Goal: Task Accomplishment & Management: Complete application form

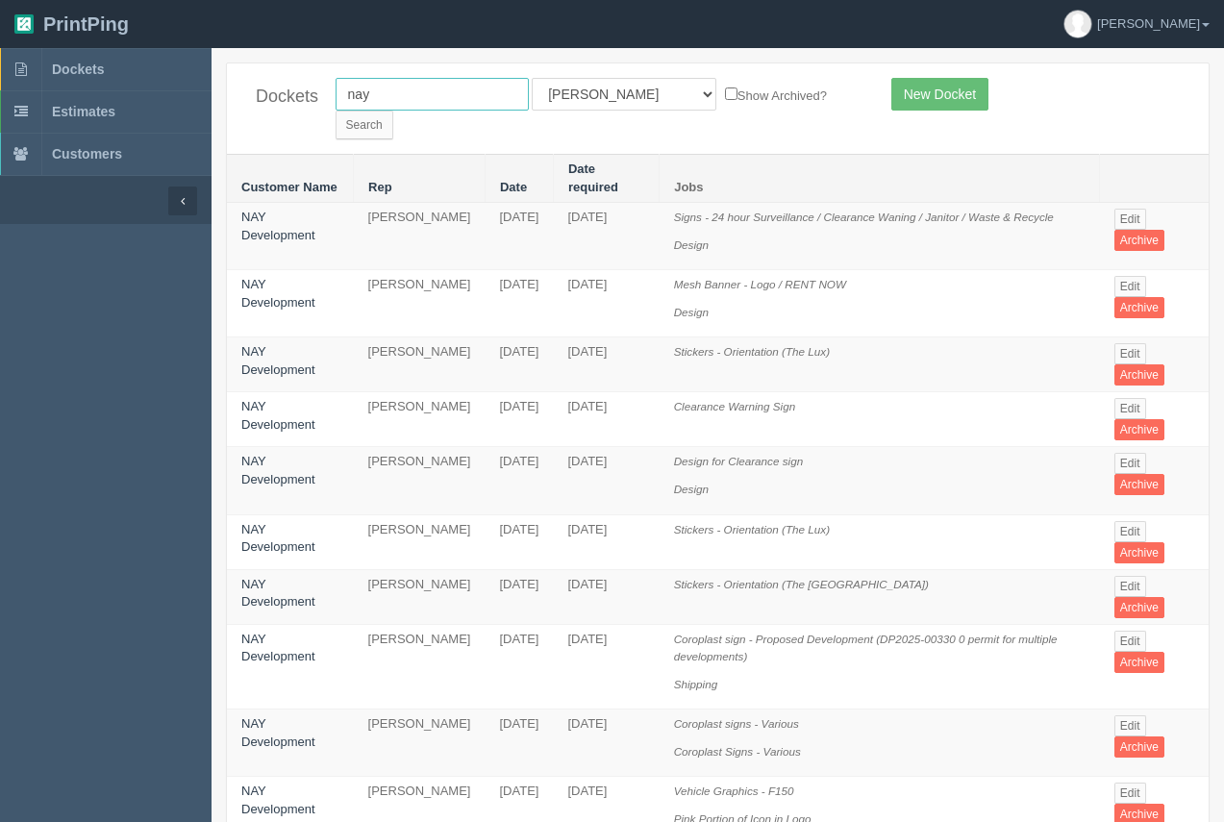
drag, startPoint x: 474, startPoint y: 87, endPoint x: 237, endPoint y: 112, distance: 237.9
click at [237, 113] on div "Dockets nay All Users Ali Ali Test 1 Aly Amy Ankit Arif Brandon Dan France Greg…" at bounding box center [717, 108] width 981 height 90
type input "wood automotive"
click at [393, 111] on input "Search" at bounding box center [364, 125] width 58 height 29
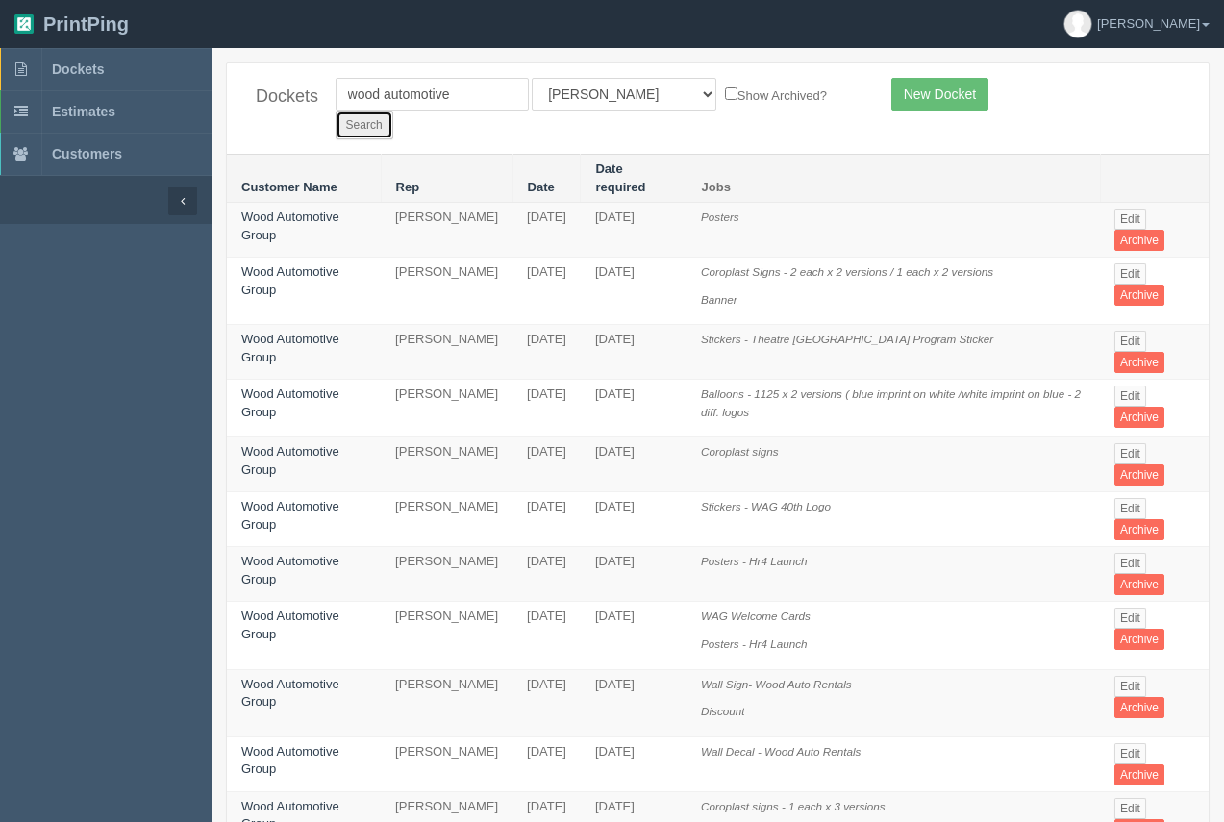
click at [393, 111] on input "Search" at bounding box center [364, 125] width 58 height 29
click at [275, 264] on link "Wood Automotive Group" at bounding box center [290, 280] width 98 height 33
click at [301, 264] on link "Wood Automotive Group" at bounding box center [290, 280] width 98 height 33
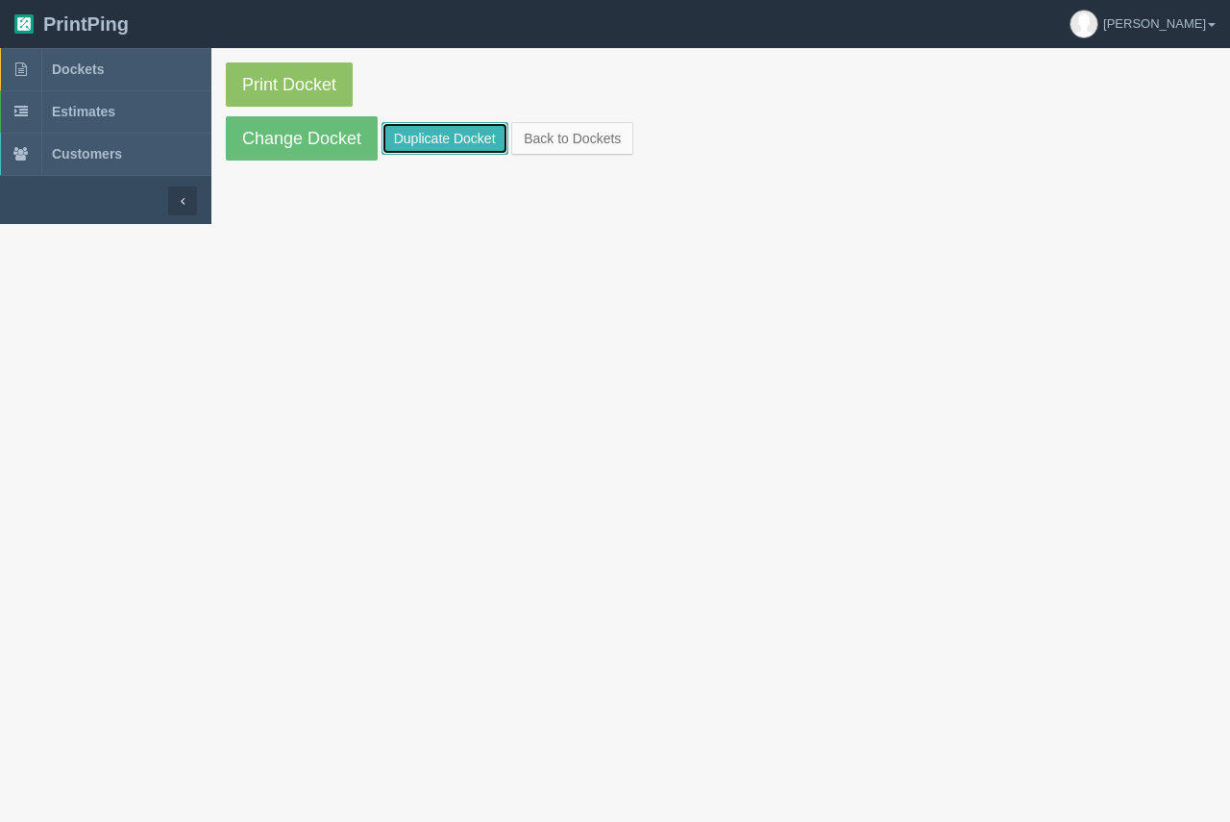
click at [487, 142] on link "Duplicate Docket" at bounding box center [445, 138] width 127 height 33
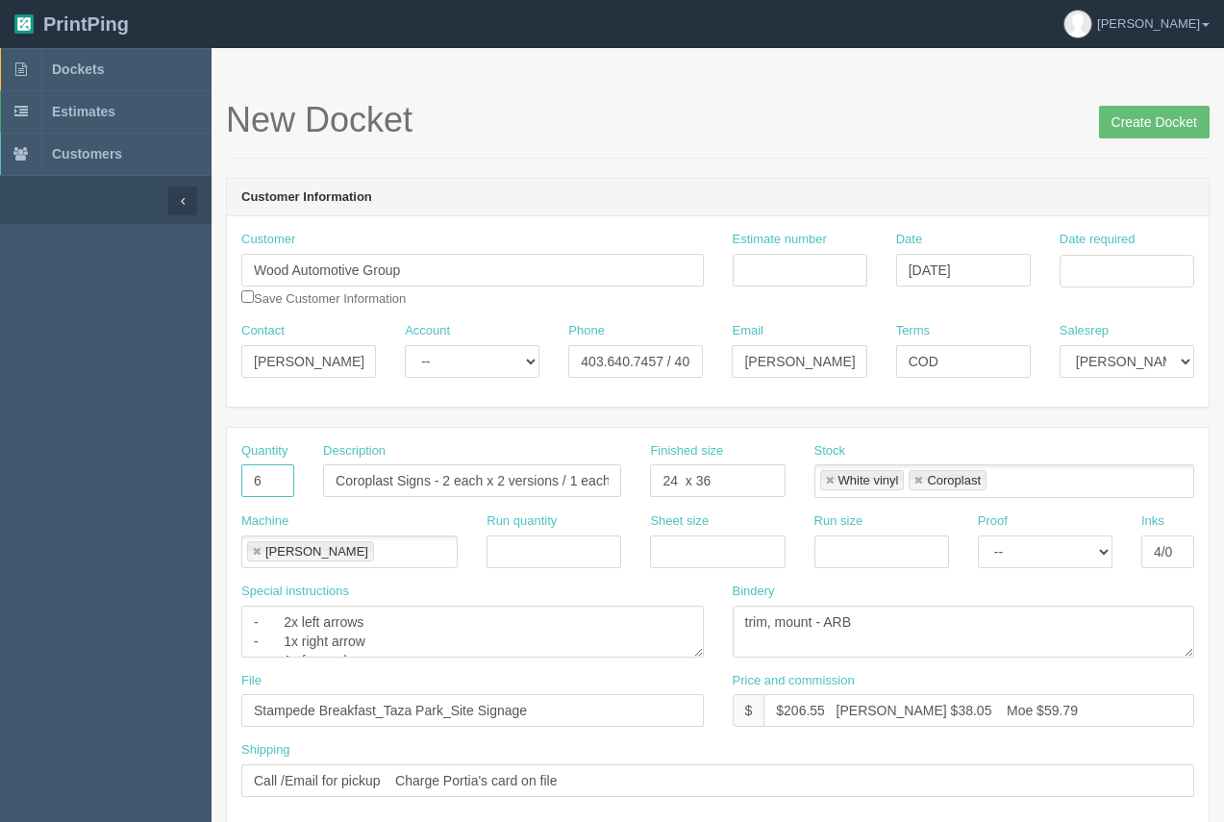
drag, startPoint x: 283, startPoint y: 481, endPoint x: 237, endPoint y: 485, distance: 45.4
click at [237, 485] on div "Quantity 6" at bounding box center [268, 477] width 82 height 70
type input "14"
click at [453, 481] on input "Coroplast Signs - 2 each x 2 versions / 1 each x 2 versions" at bounding box center [472, 480] width 298 height 33
click at [449, 478] on input "Coroplast Signs - 2 each x 2 versions / 1 each x 2 versions" at bounding box center [472, 480] width 298 height 33
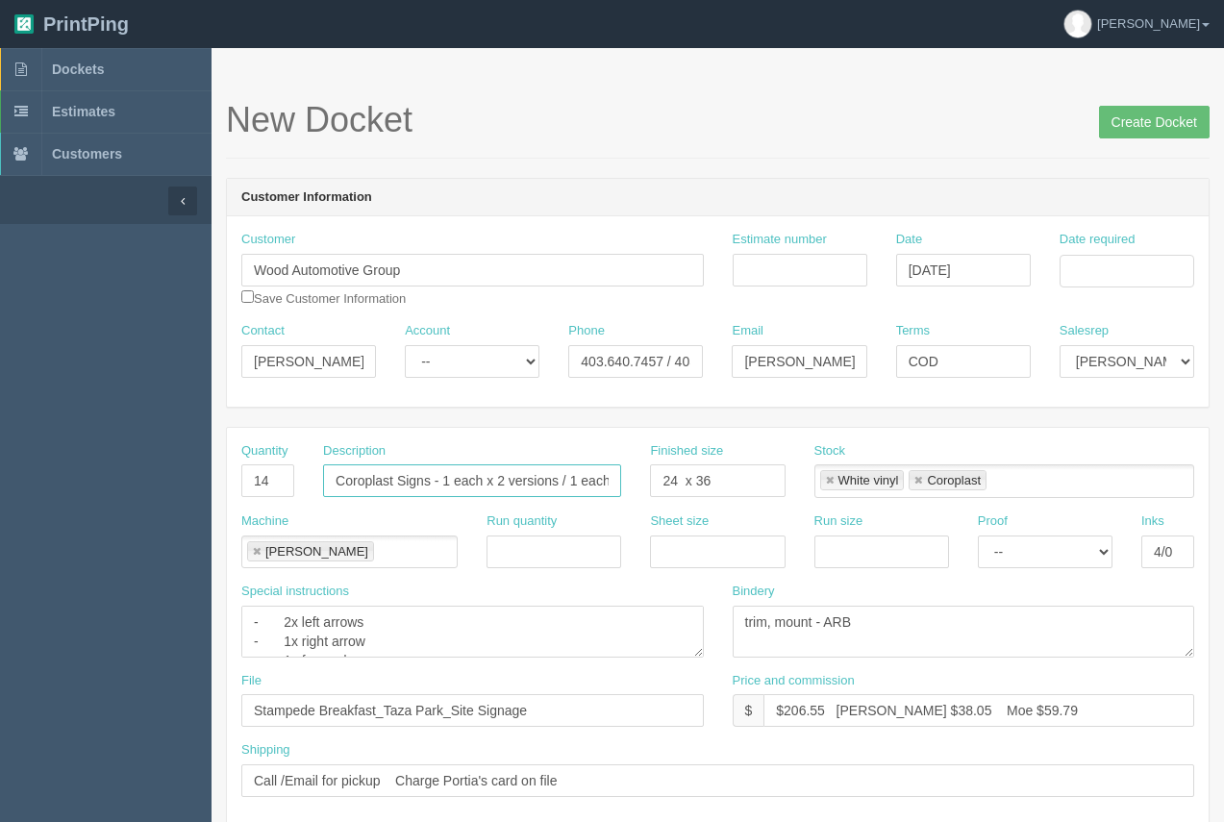
click at [502, 482] on input "Coroplast Signs - 1 each x 2 versions / 1 each x 2 versions" at bounding box center [472, 480] width 298 height 33
drag, startPoint x: 566, startPoint y: 481, endPoint x: 656, endPoint y: 483, distance: 89.4
click at [661, 490] on div "Quantity 14 Description Coroplast Signs - 1 each x 14 versions / 1 each x 2 ver…" at bounding box center [717, 477] width 981 height 70
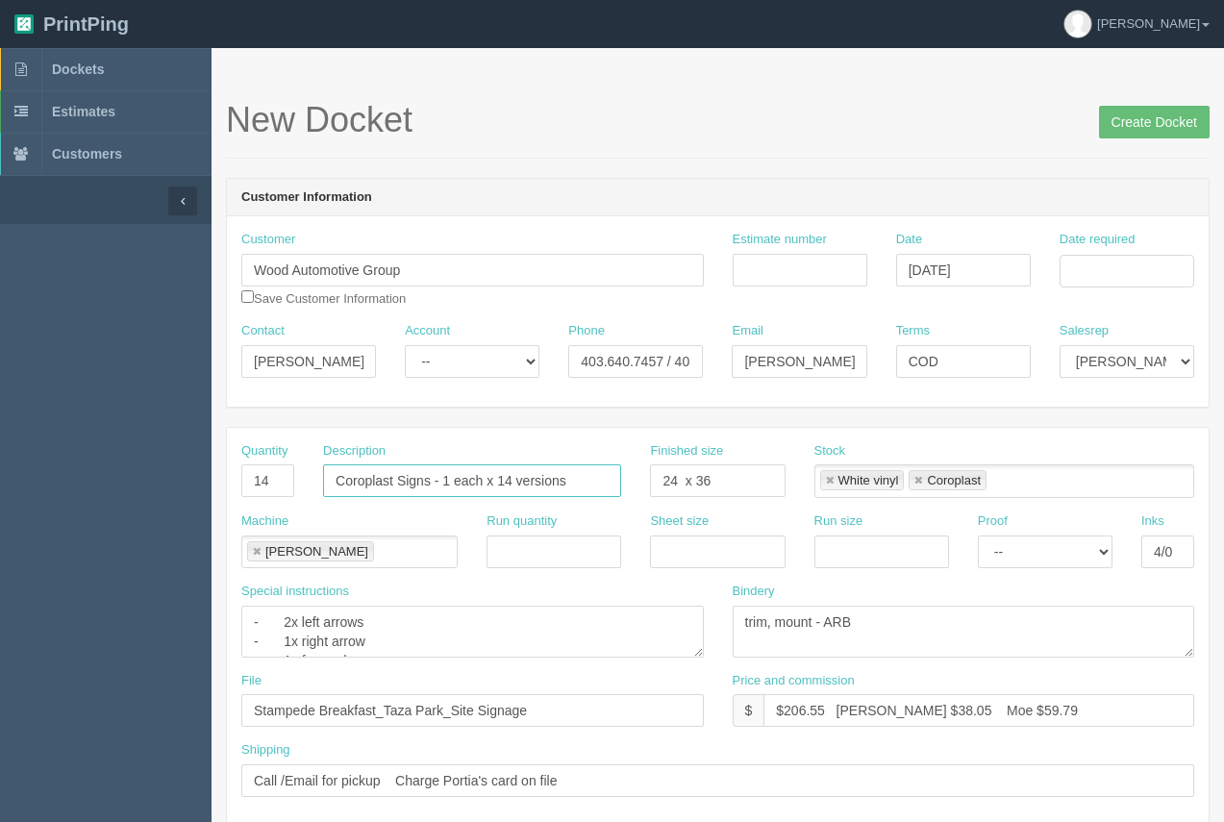
click at [511, 483] on input "Coroplast Signs - 1 each x 14 versions" at bounding box center [472, 480] width 298 height 33
click at [579, 480] on input "Coroplast Signs - 1 each x 10 versions" at bounding box center [472, 480] width 298 height 33
type input "Coroplast Signs - 1 each x 10 versions / 2 each x 2 versions"
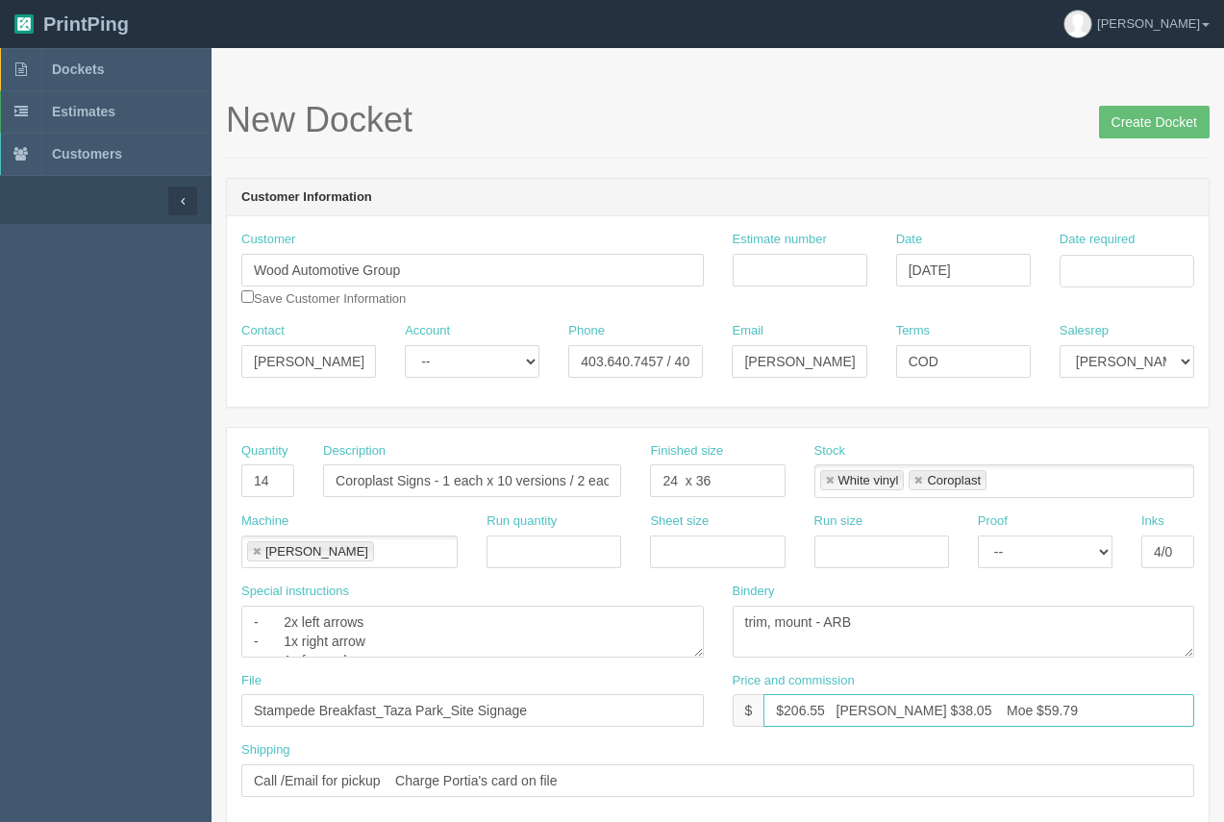
drag, startPoint x: 825, startPoint y: 709, endPoint x: 772, endPoint y: 694, distance: 55.1
click at [782, 704] on input "$206.55 Arif $38.05 Moe $59.79" at bounding box center [978, 710] width 431 height 33
type input "$465.02 Arif $38.05 Moe $59.79"
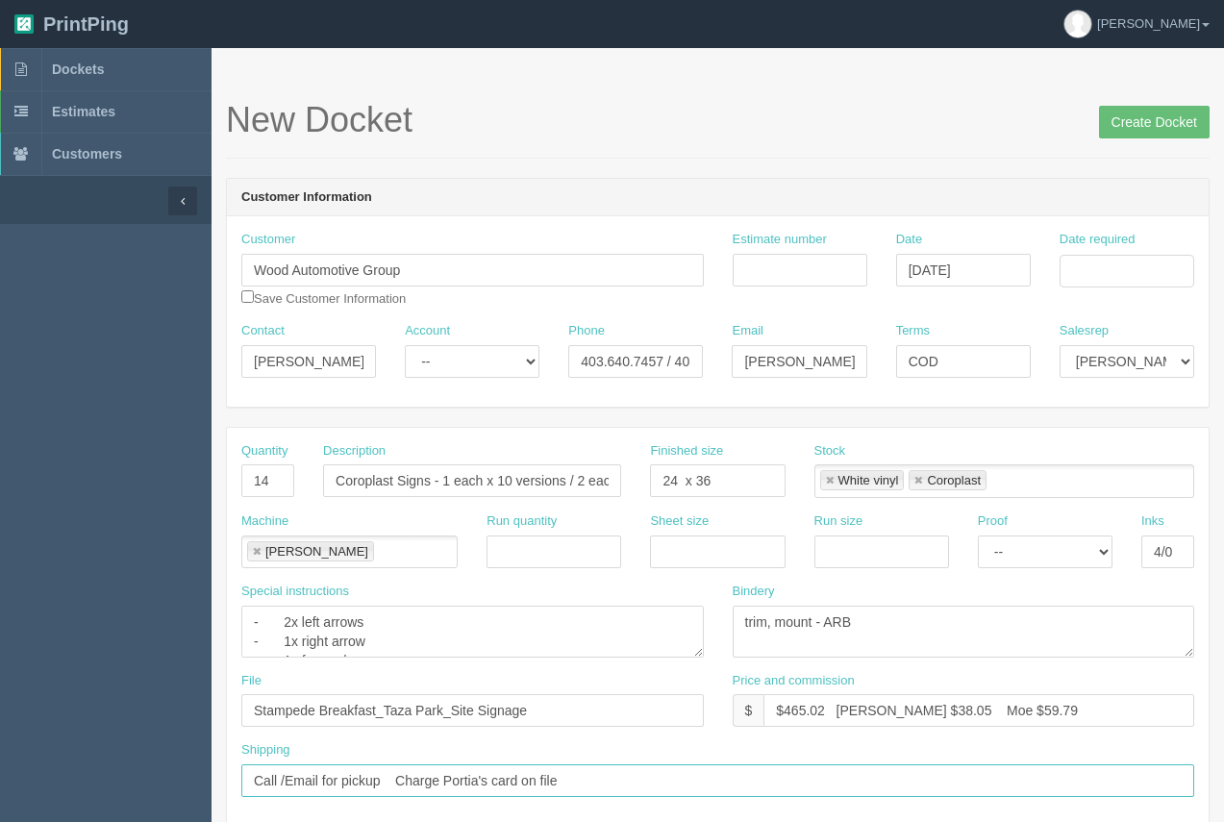
drag, startPoint x: 380, startPoint y: 782, endPoint x: 238, endPoint y: 766, distance: 142.1
click at [241, 773] on input "Call /Email for pickup Charge Portia's card on file" at bounding box center [717, 780] width 953 height 33
type input "Courier to client by 1pm Thursday Charge Portia's card on file"
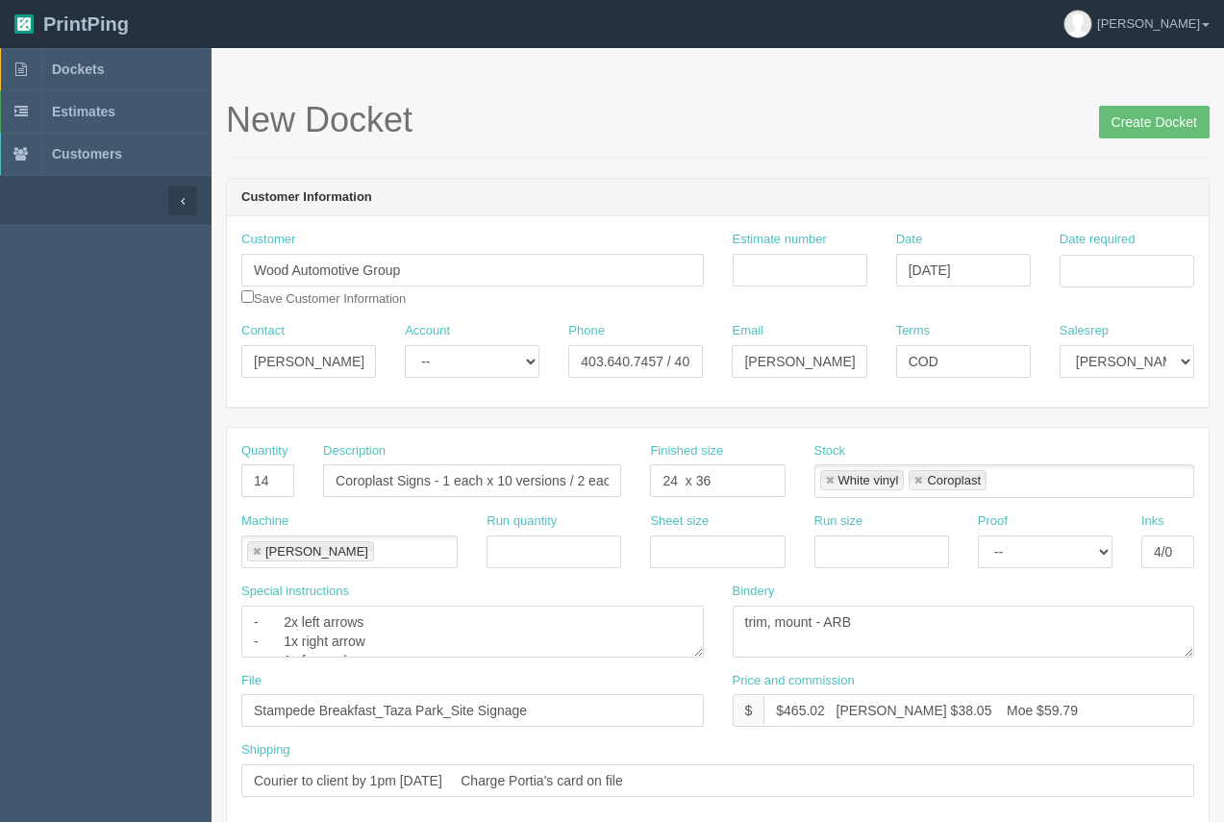
drag, startPoint x: 776, startPoint y: 177, endPoint x: 842, endPoint y: 178, distance: 66.3
click at [1100, 257] on input "Date required" at bounding box center [1126, 271] width 135 height 33
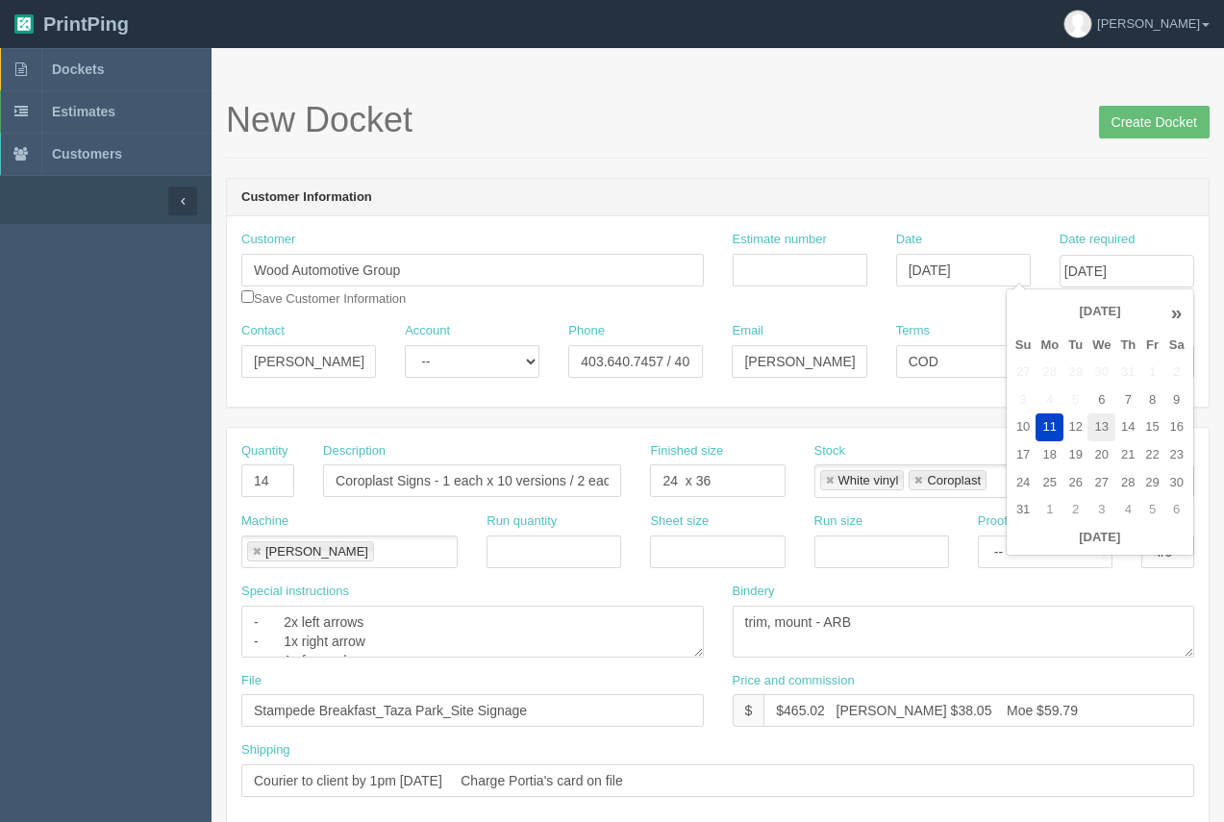
click at [1104, 413] on td "13" at bounding box center [1101, 427] width 28 height 28
type input "August 13, 2025"
click at [1004, 195] on header "Customer Information" at bounding box center [717, 198] width 981 height 38
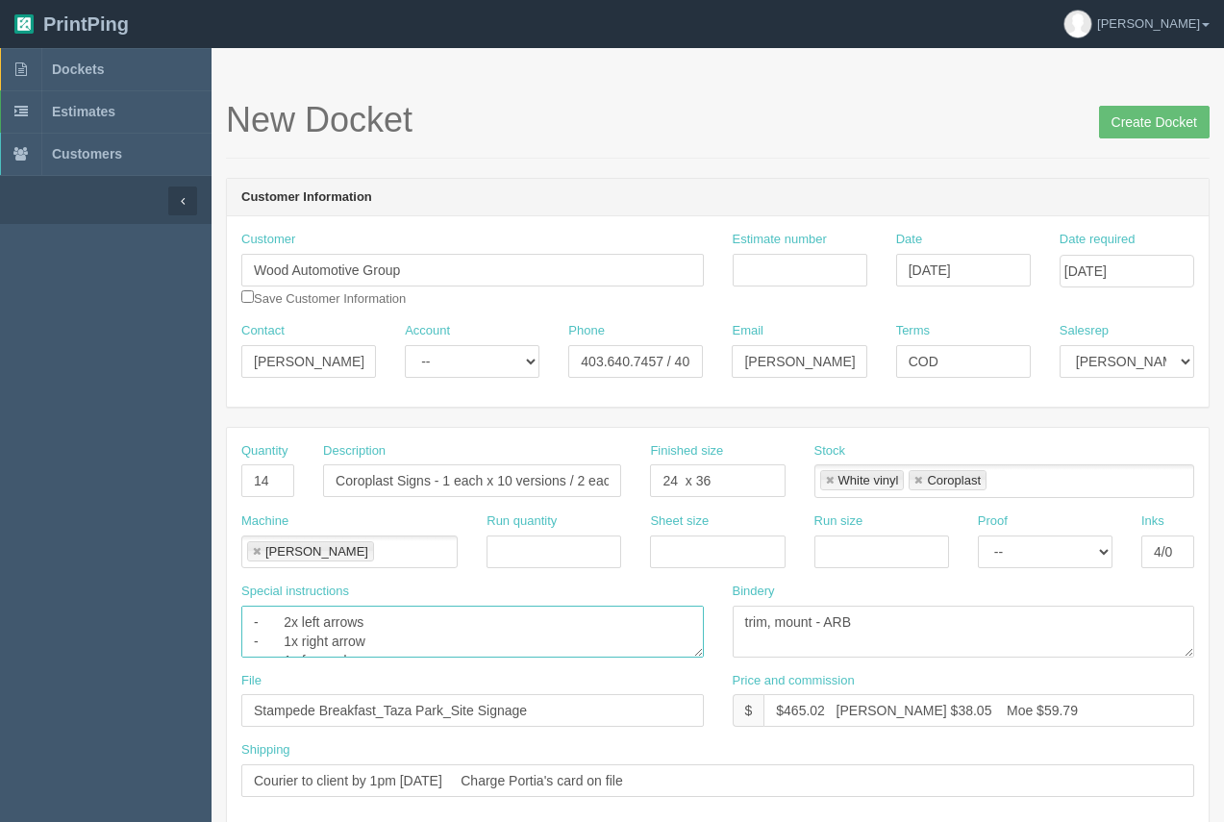
scroll to position [58, 0]
drag, startPoint x: 250, startPoint y: 619, endPoint x: 647, endPoint y: 714, distance: 408.3
click at [647, 714] on div "Quantity 14 Description Coroplast Signs - 1 each x 10 versions / 2 each x 2 ver…" at bounding box center [717, 627] width 981 height 398
click at [759, 280] on input "Estimate number" at bounding box center [799, 270] width 135 height 33
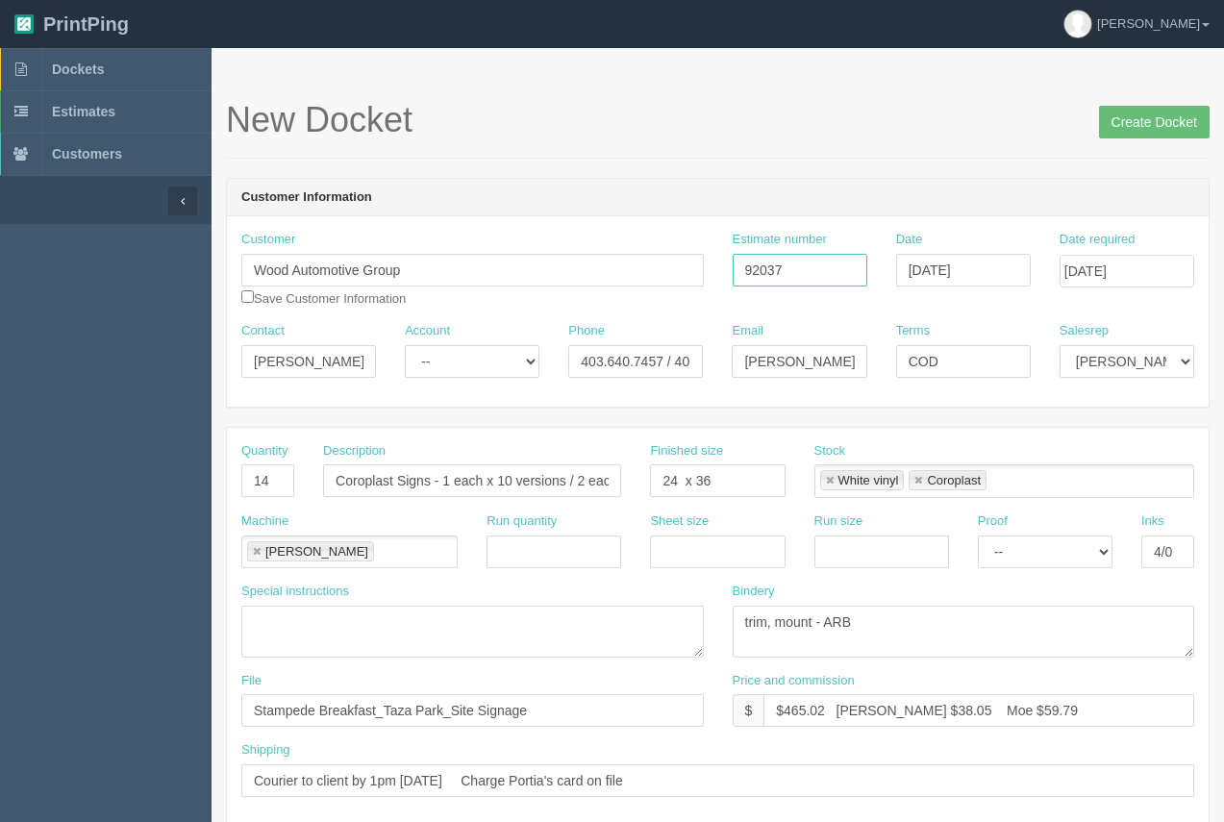
type input "92037"
click at [458, 782] on input "Courier to client by 1pm Thursday Charge Portia's card on file" at bounding box center [717, 780] width 953 height 33
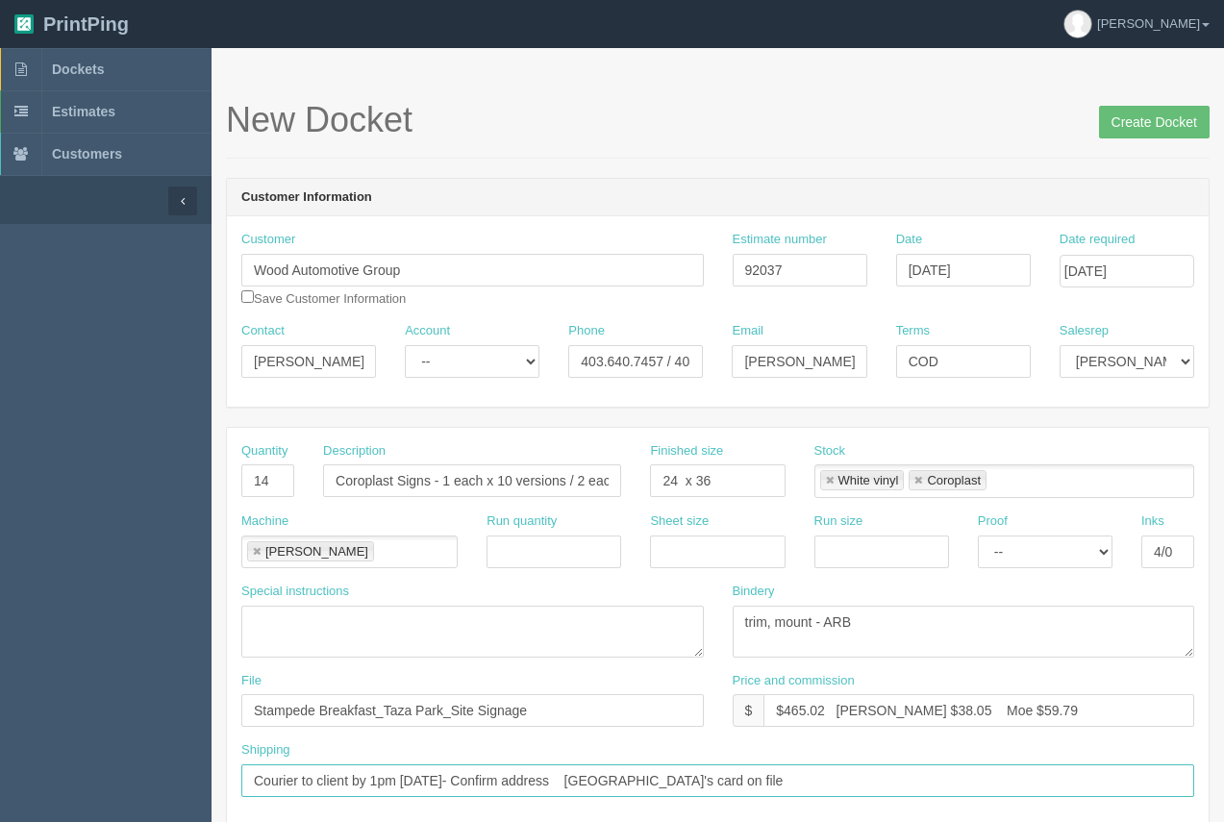
type input "Courier to client by 1pm Thursday- Confirm address Charge Portia's card on file"
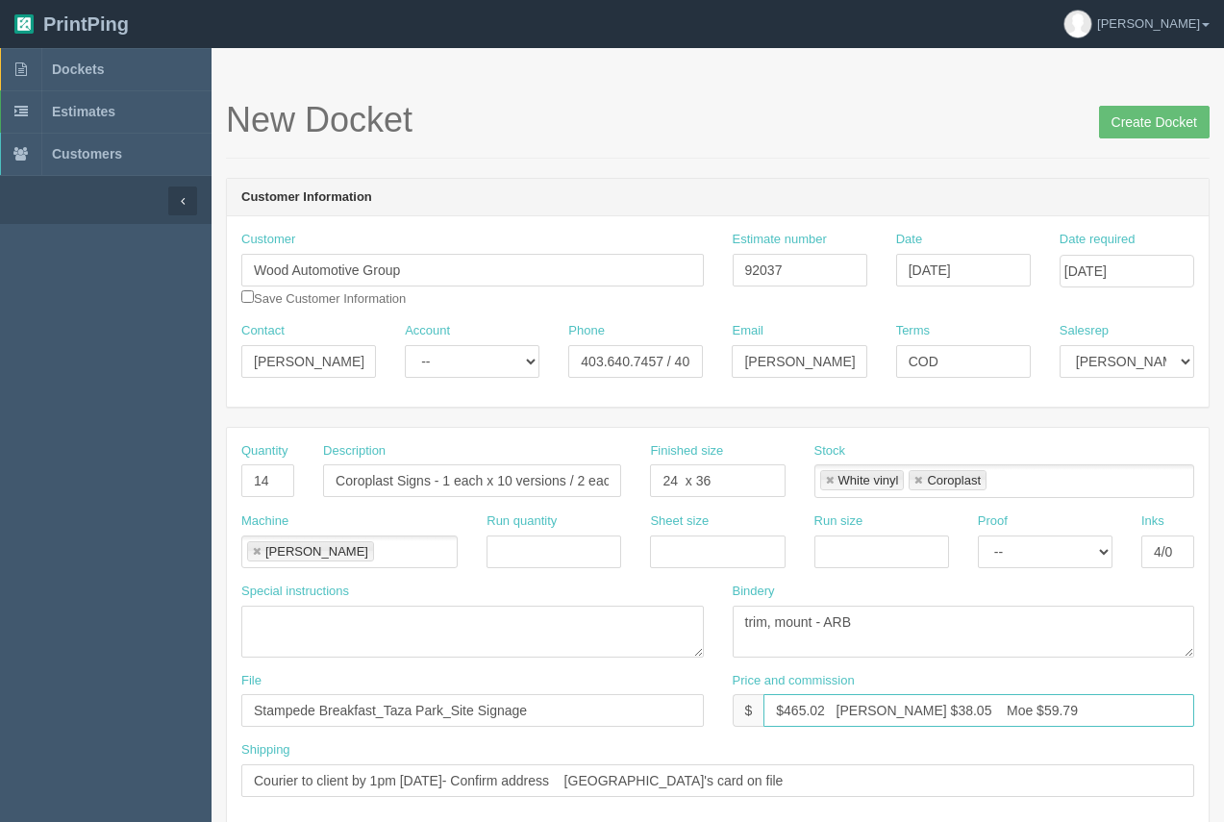
drag, startPoint x: 898, startPoint y: 711, endPoint x: 869, endPoint y: 707, distance: 29.2
click at [869, 707] on input "$465.02 Arif $38.05 Moe $59.79" at bounding box center [978, 710] width 431 height 33
drag, startPoint x: 1030, startPoint y: 712, endPoint x: 957, endPoint y: 704, distance: 73.6
click at [957, 704] on input "$465.02 Arif $85.66 Moe $59.79" at bounding box center [978, 710] width 431 height 33
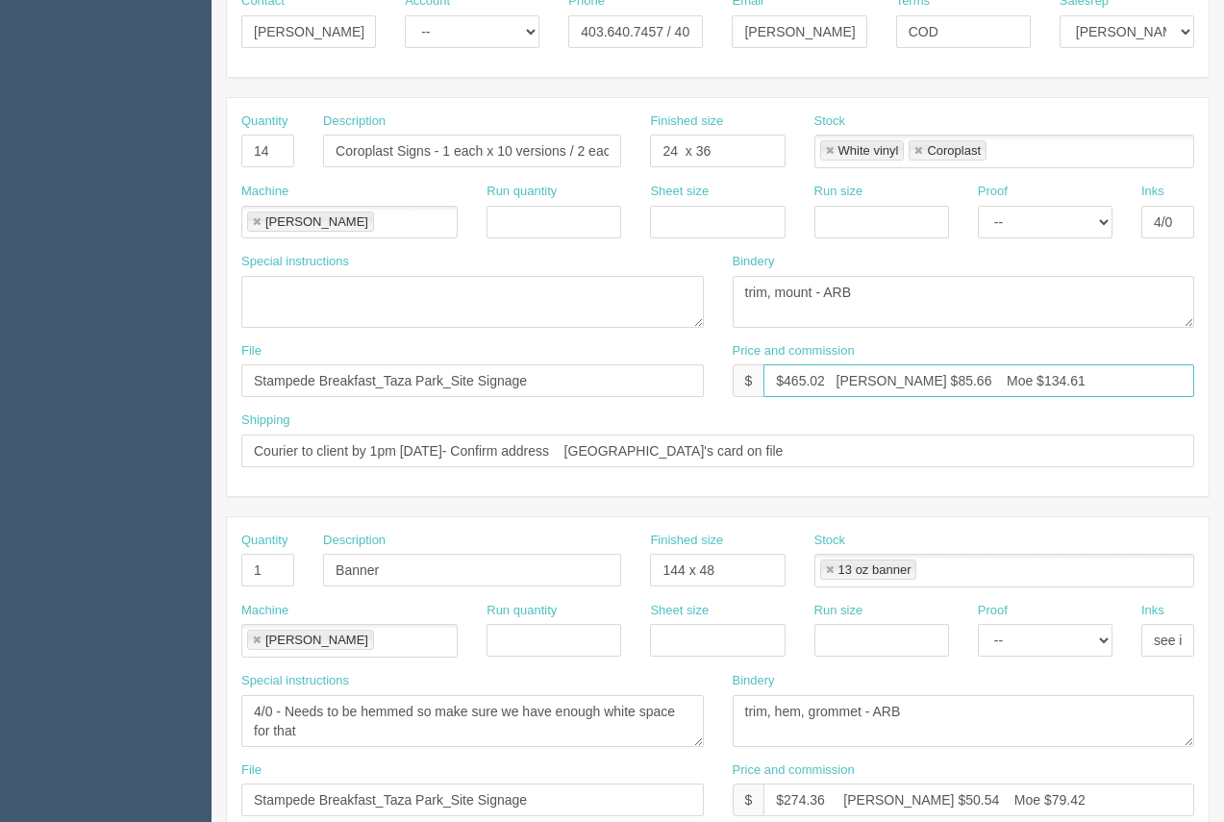
scroll to position [331, 0]
type input "$465.02 Arif $85.66 Moe $134.61"
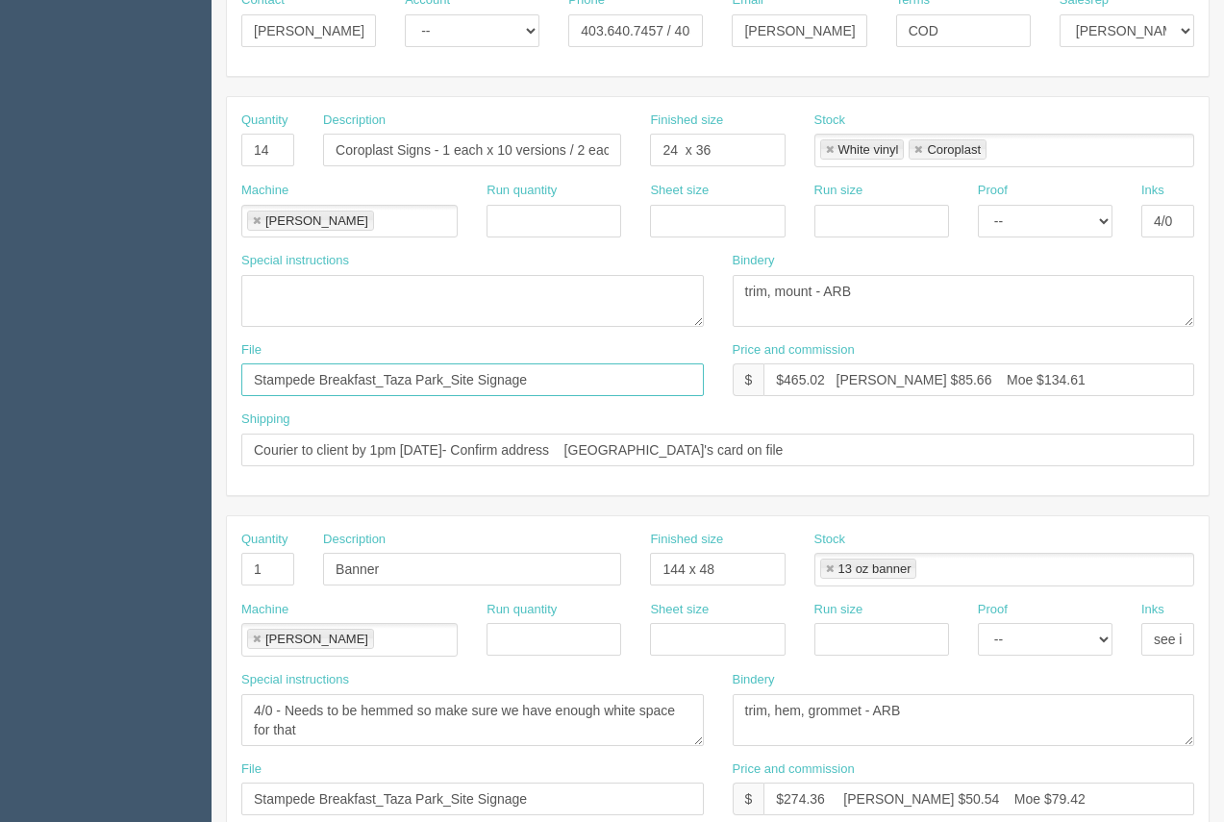
drag, startPoint x: 541, startPoint y: 377, endPoint x: 200, endPoint y: 374, distance: 341.3
click at [200, 374] on section "Dockets Estimates Customers" at bounding box center [612, 566] width 1224 height 1698
click at [320, 379] on input "Wood Auotmotive - August 2025 - Roger Charity Classic_Coroplast" at bounding box center [472, 379] width 462 height 33
type input "Wood Automotive - August 2025 - Roger Charity Classic_Coroplast"
drag, startPoint x: 269, startPoint y: 576, endPoint x: 249, endPoint y: 560, distance: 25.4
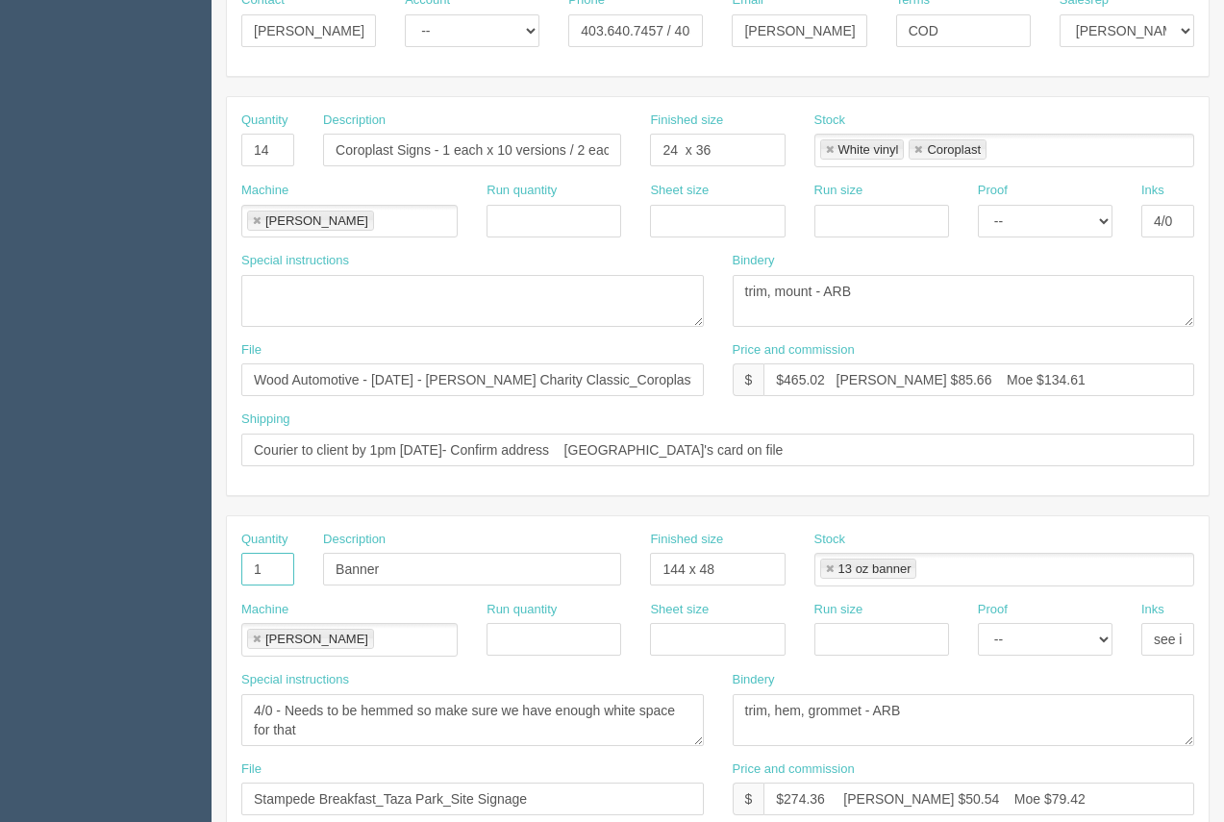
click at [250, 562] on input "1" at bounding box center [267, 569] width 53 height 33
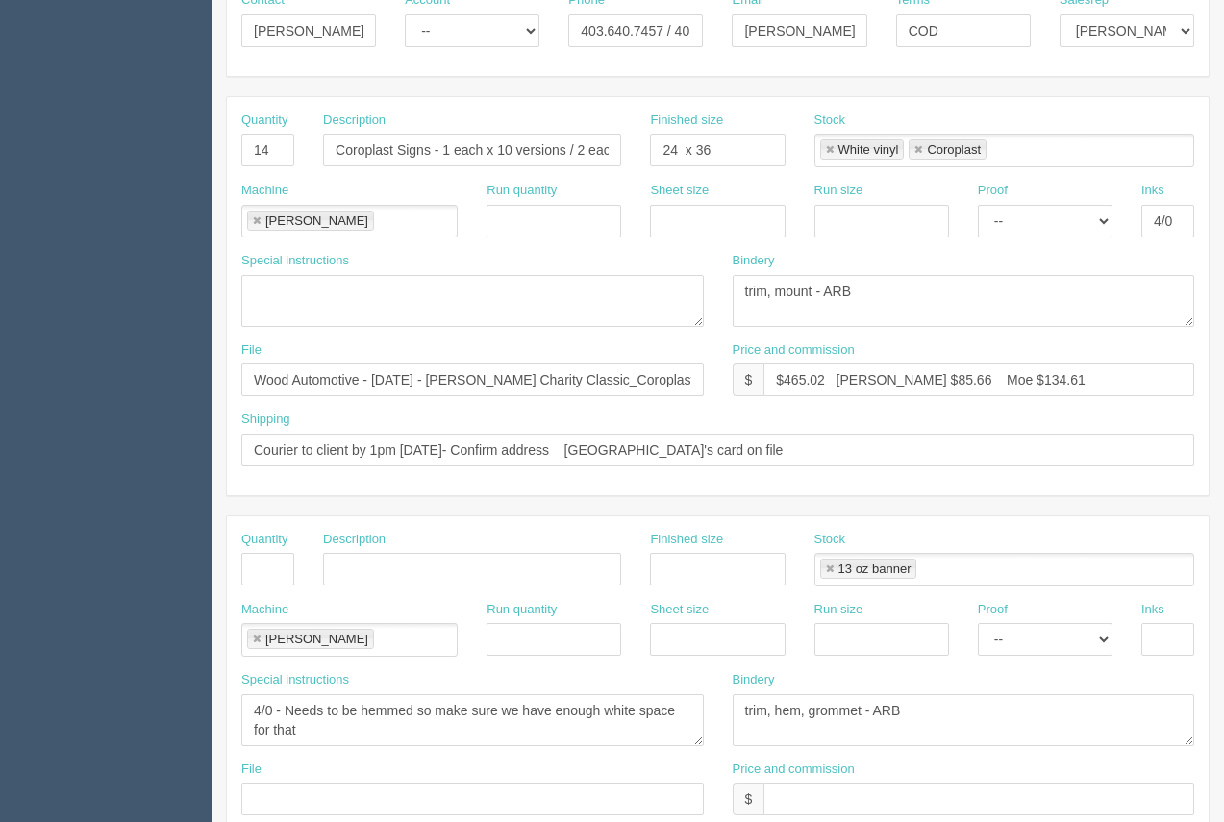
scroll to position [788, 0]
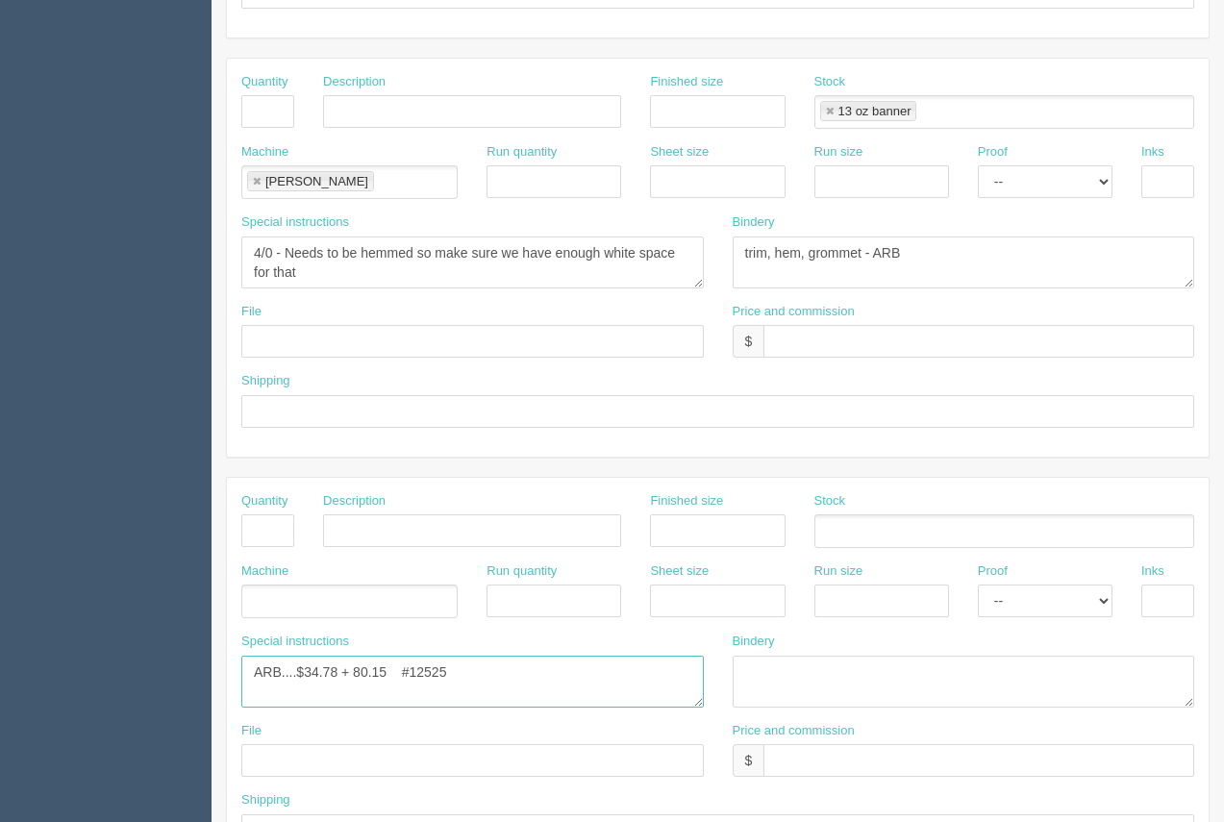
drag, startPoint x: 522, startPoint y: 668, endPoint x: 307, endPoint y: 662, distance: 215.4
click at [307, 662] on textarea "ARB....$34.78 + 80.15 #12525" at bounding box center [472, 682] width 462 height 52
type textarea "ARB....$81.14"
click at [254, 179] on link at bounding box center [257, 182] width 12 height 12
type textarea "ARB....$81.14"
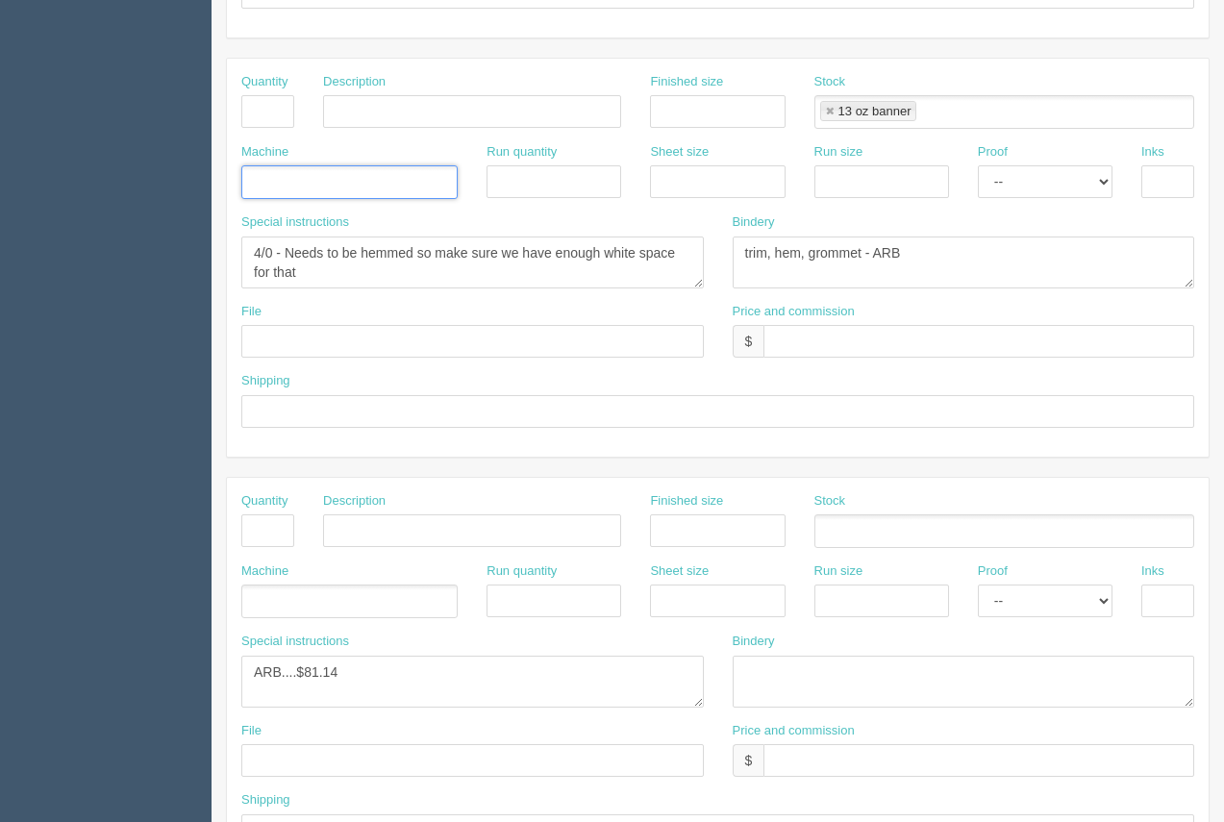
click at [832, 109] on link at bounding box center [830, 112] width 12 height 12
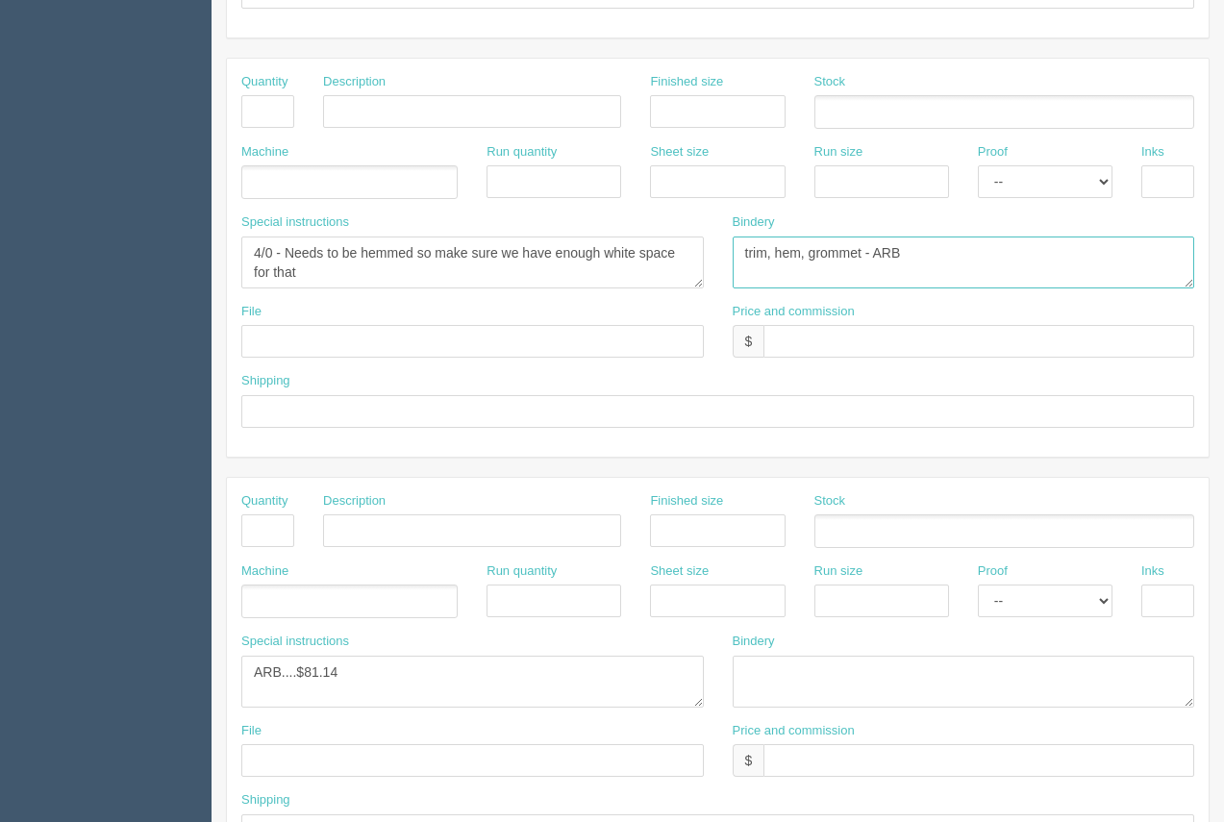
drag, startPoint x: 787, startPoint y: 246, endPoint x: 732, endPoint y: 238, distance: 56.3
click at [732, 238] on textarea "trim, hem, grommet - ARB" at bounding box center [963, 262] width 462 height 52
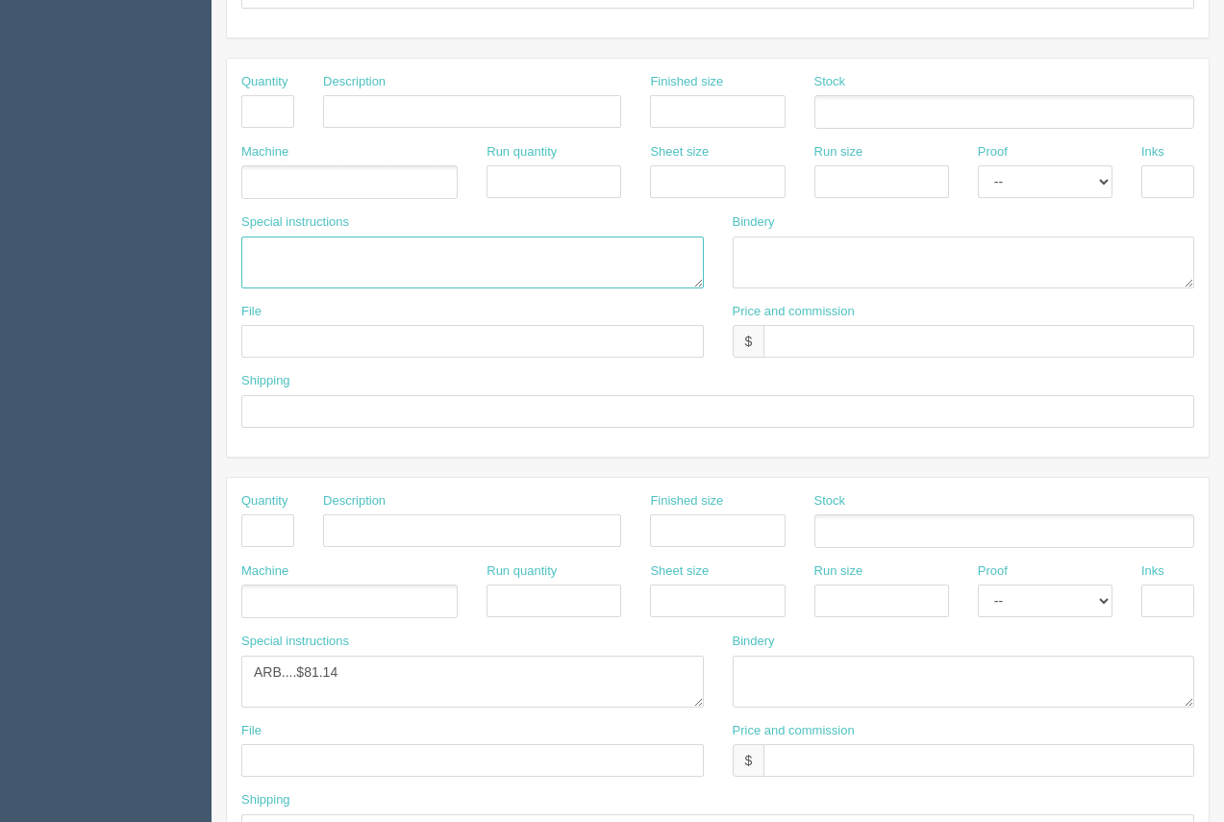
drag, startPoint x: 409, startPoint y: 275, endPoint x: 157, endPoint y: 222, distance: 257.3
click at [157, 222] on section "Dockets Estimates Customers" at bounding box center [612, 109] width 1224 height 1698
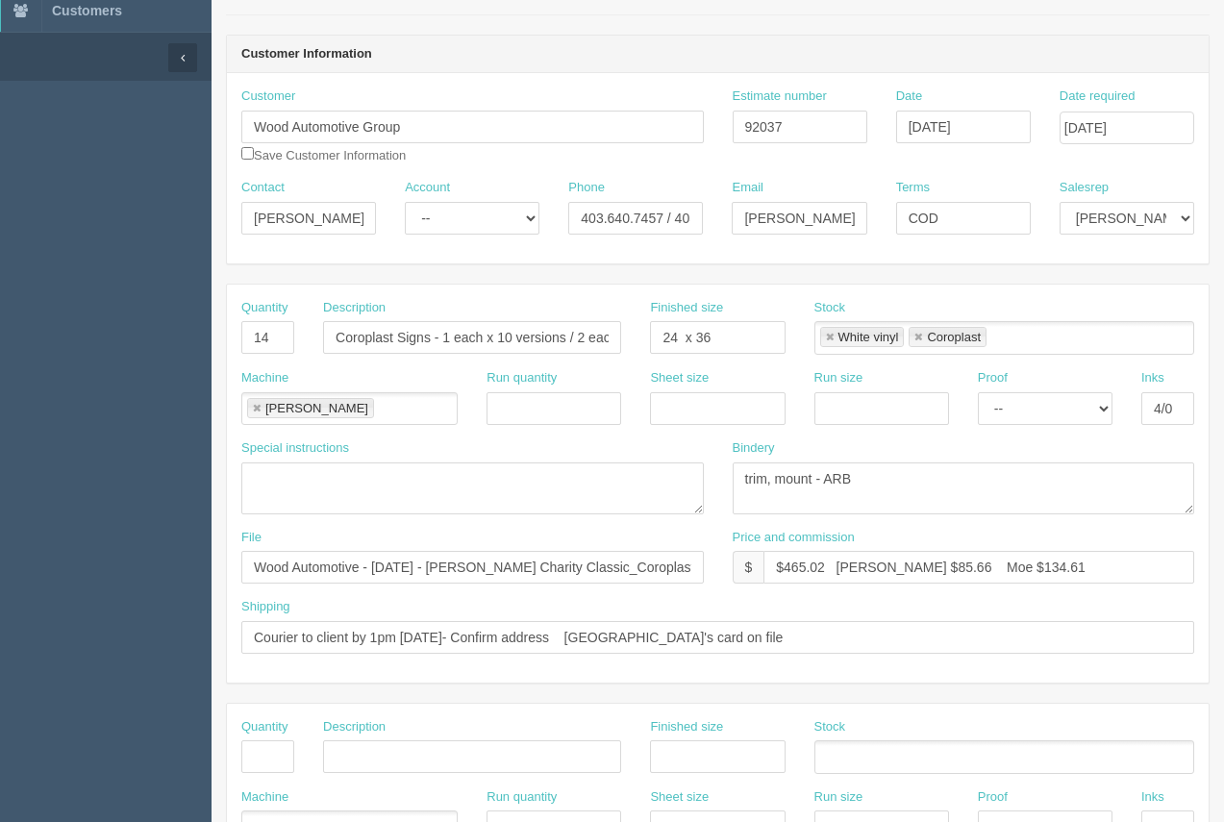
scroll to position [140, 0]
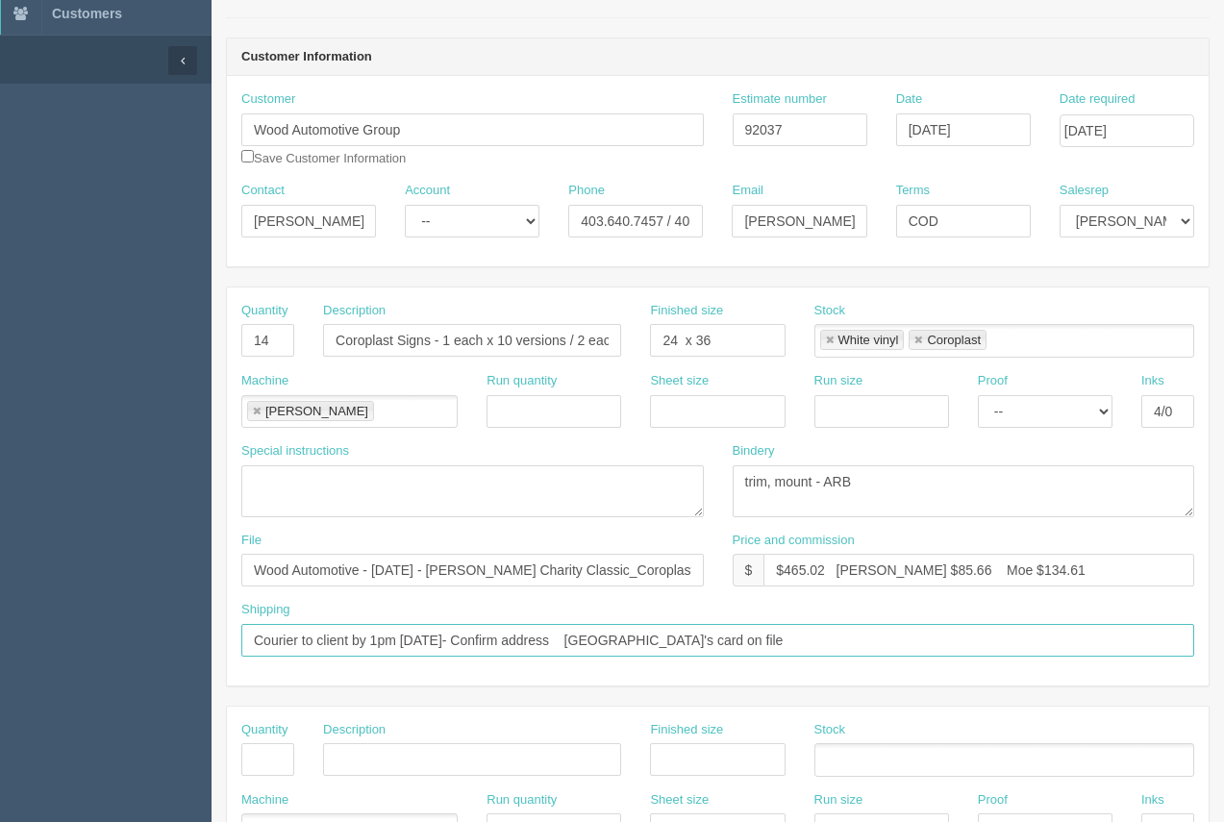
click at [455, 638] on input "Courier to client by 1pm Thursday- Confirm address Charge Portia's card on file" at bounding box center [717, 640] width 953 height 33
click at [471, 643] on input "Courier to client by 1pm Thursday ( augsut 14)- Confirm address Charge Portia's…" at bounding box center [717, 640] width 953 height 33
click at [509, 638] on input "Courier to client by 1pm Thursday ( augsut 14)- Confirm address Charge Portia's…" at bounding box center [717, 640] width 953 height 33
click at [528, 638] on input "Courier to client by 1pm Thursday ( August 14)- Confirm address Charge Portia's…" at bounding box center [717, 640] width 953 height 33
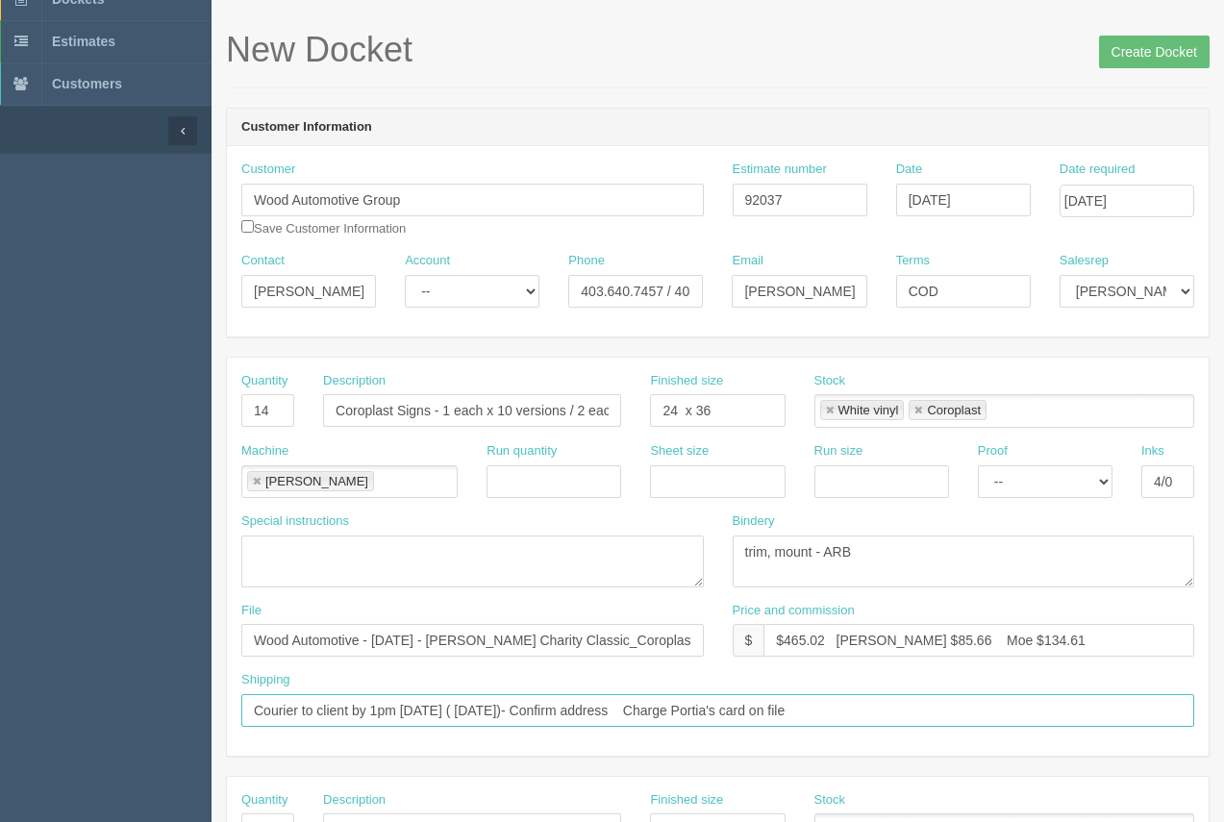
scroll to position [62, 0]
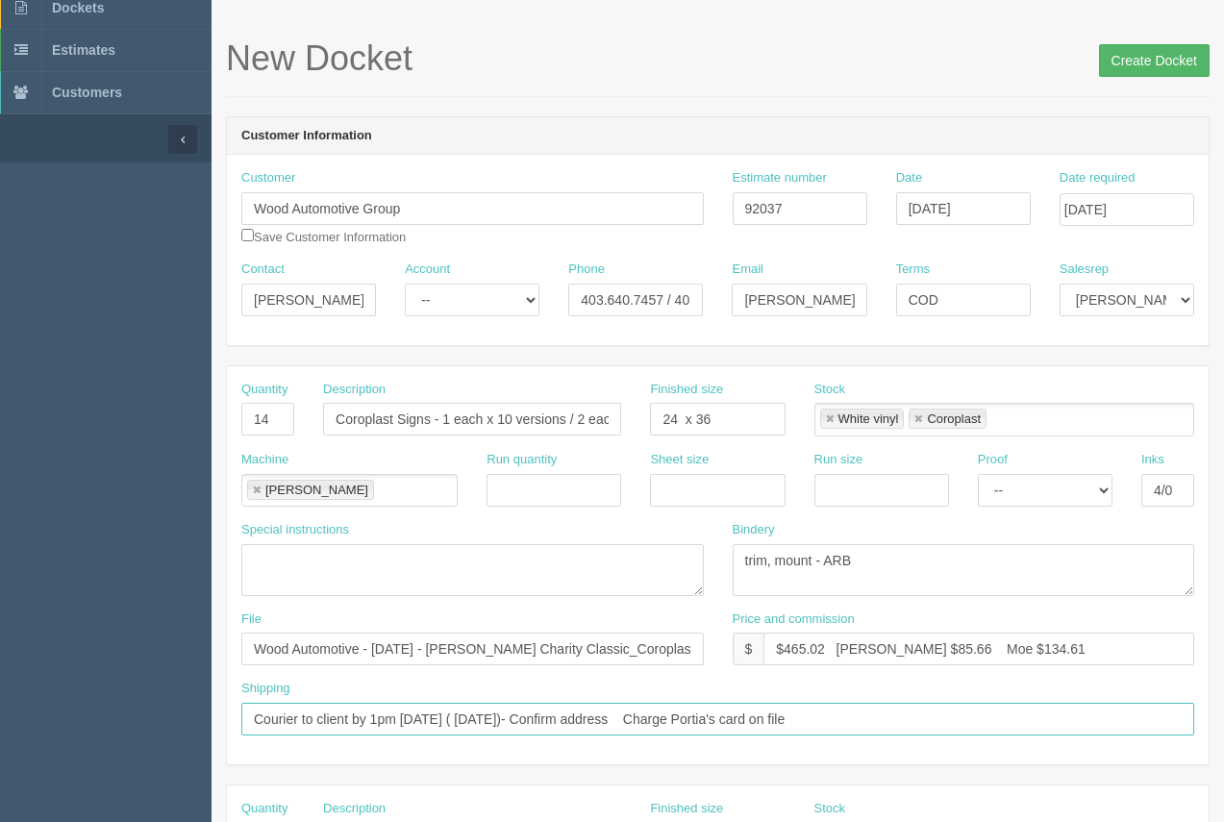
type input "Courier to client by 1pm Thursday ( August 14th)- Confirm address Charge Portia…"
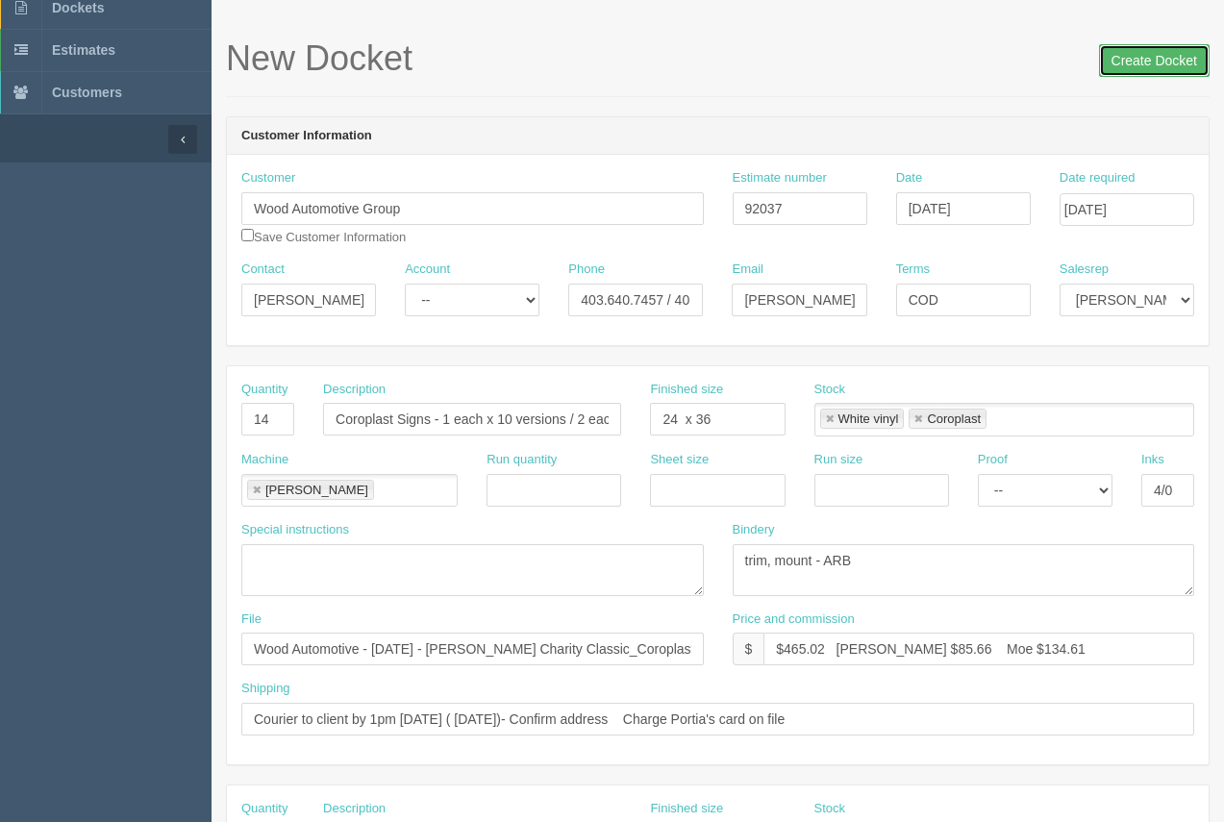
click at [1152, 62] on input "Create Docket" at bounding box center [1154, 60] width 111 height 33
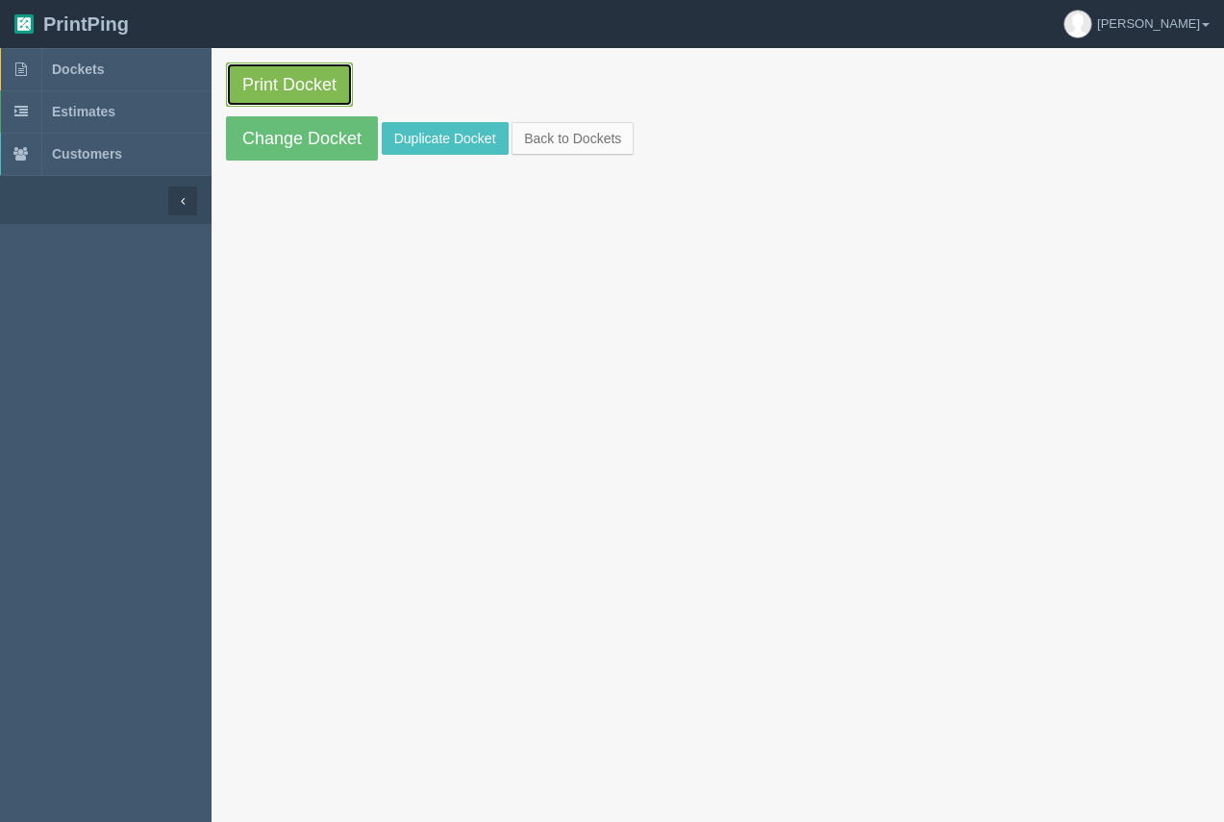
click at [265, 88] on link "Print Docket" at bounding box center [289, 84] width 127 height 44
drag, startPoint x: 102, startPoint y: 70, endPoint x: 171, endPoint y: 76, distance: 69.5
click at [103, 70] on span "Dockets" at bounding box center [78, 69] width 52 height 15
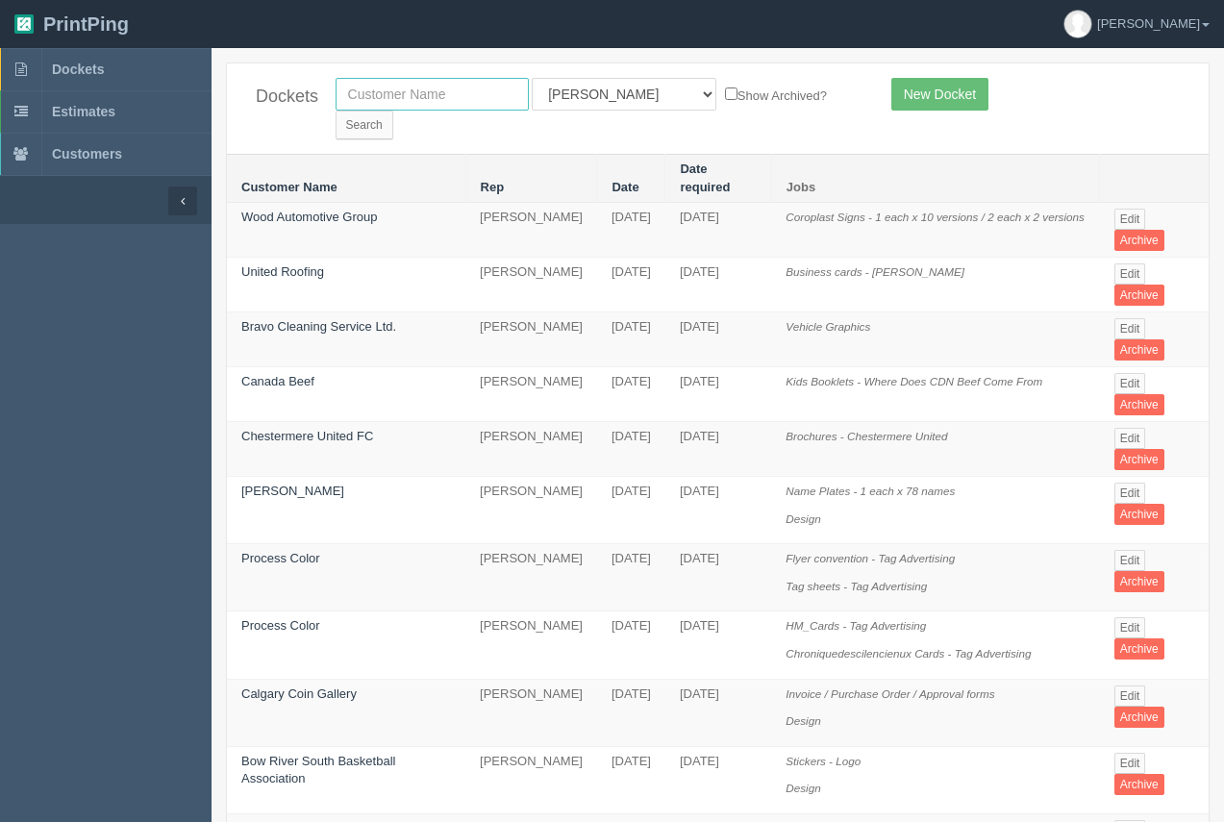
click at [393, 98] on input "text" at bounding box center [431, 94] width 193 height 33
type input "nay"
click at [335, 111] on input "Search" at bounding box center [364, 125] width 58 height 29
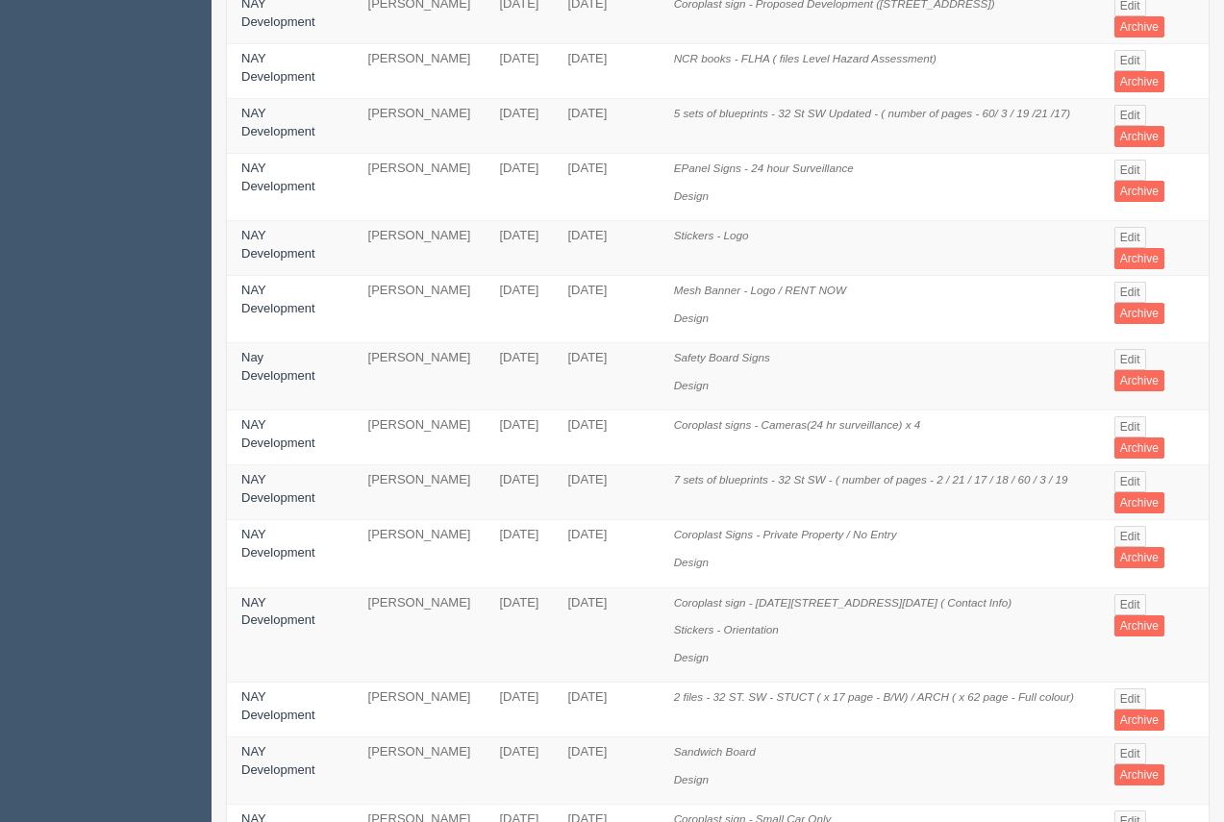
scroll to position [895, 0]
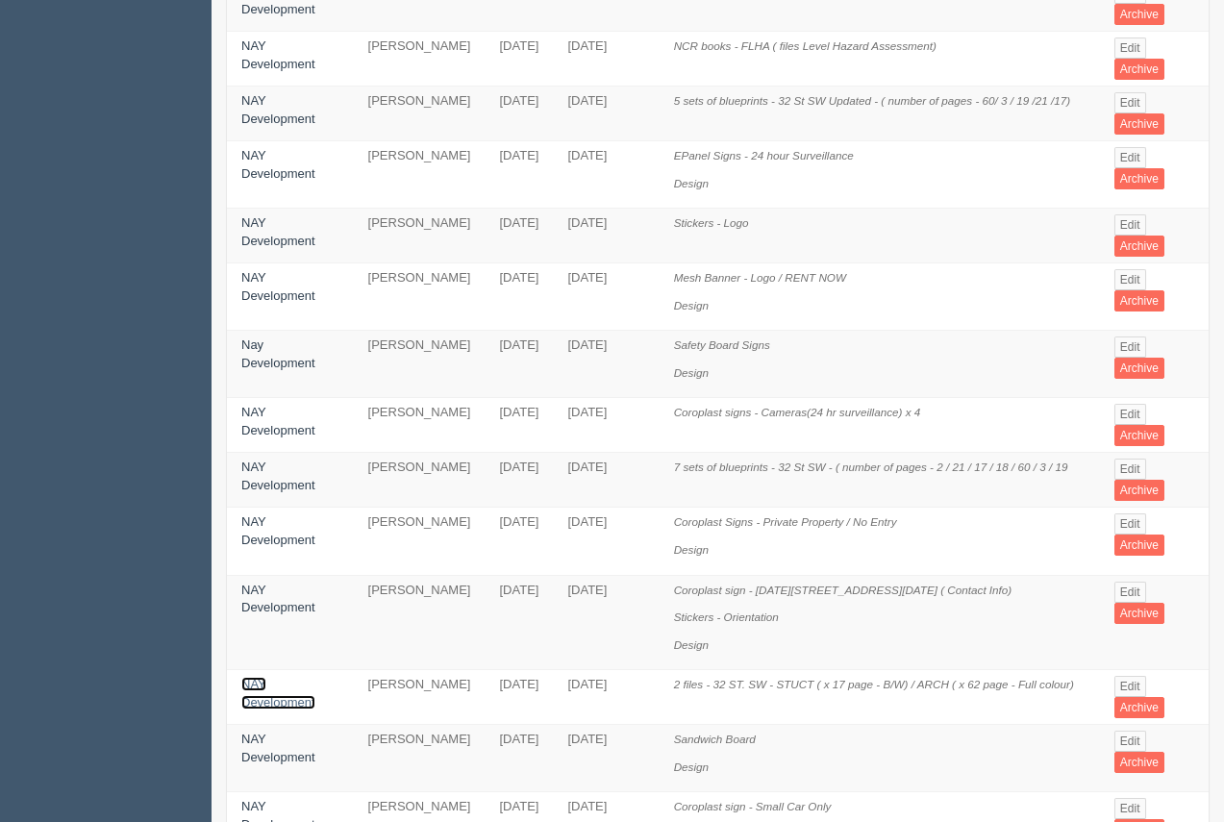
click at [280, 677] on link "NAY Development" at bounding box center [278, 693] width 74 height 33
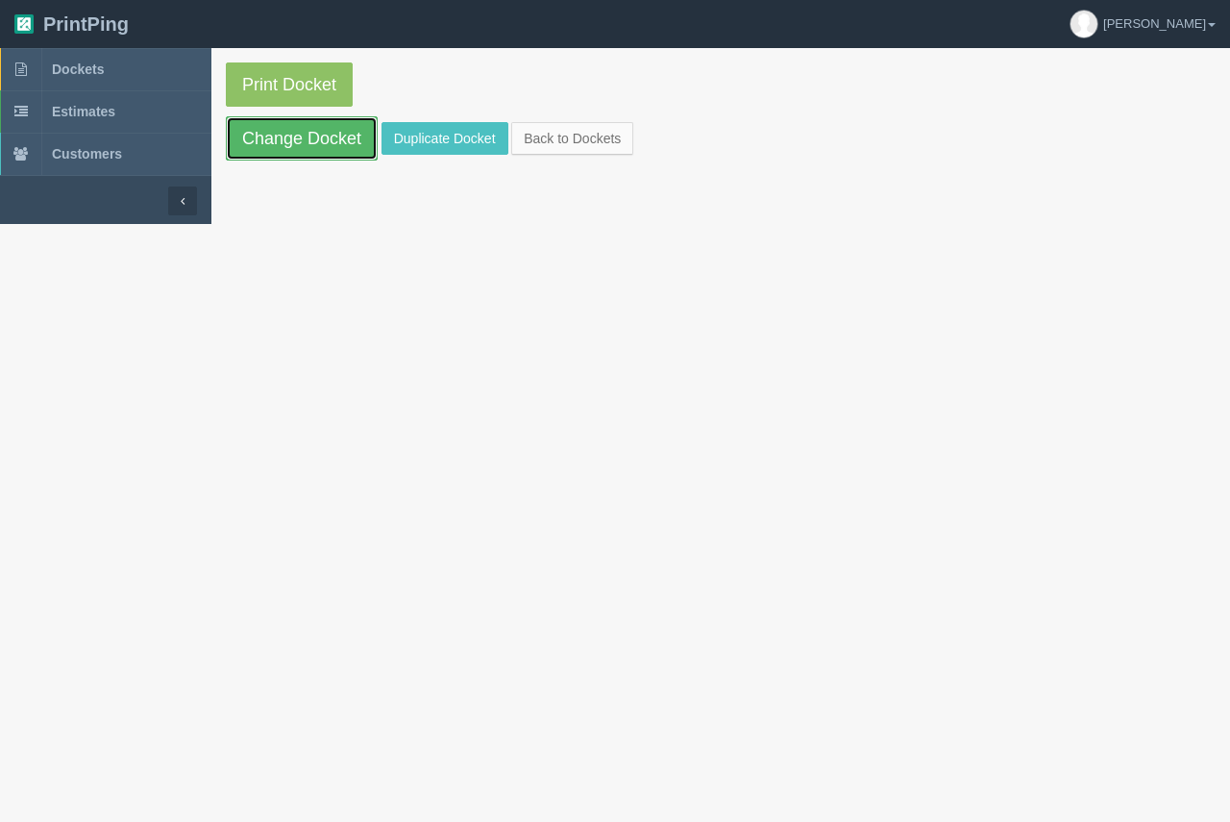
click at [341, 147] on link "Change Docket" at bounding box center [302, 138] width 152 height 44
